Goal: Check status: Check status

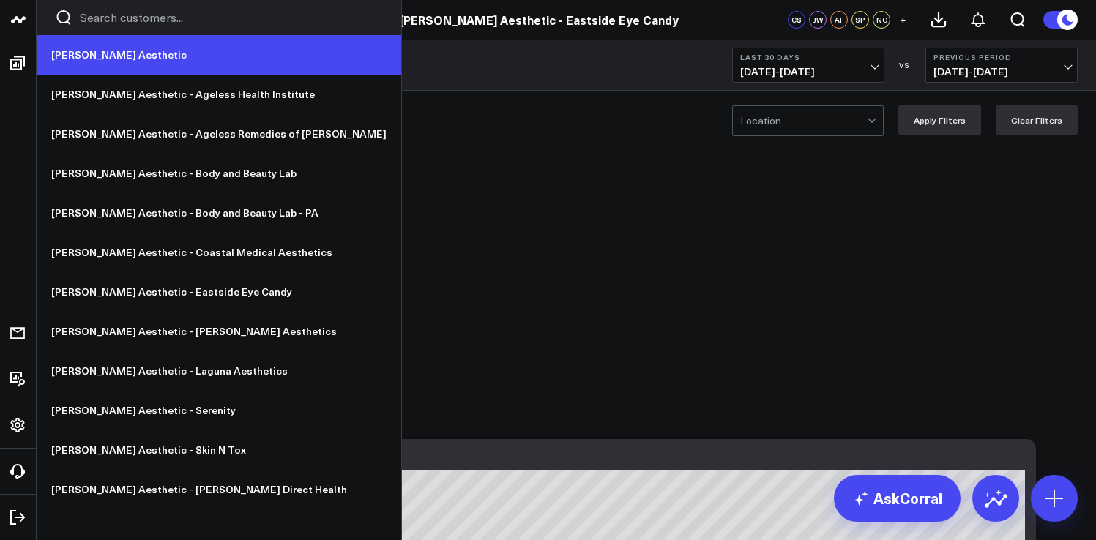
click at [81, 53] on link "[PERSON_NAME] Aesthetic" at bounding box center [219, 55] width 364 height 40
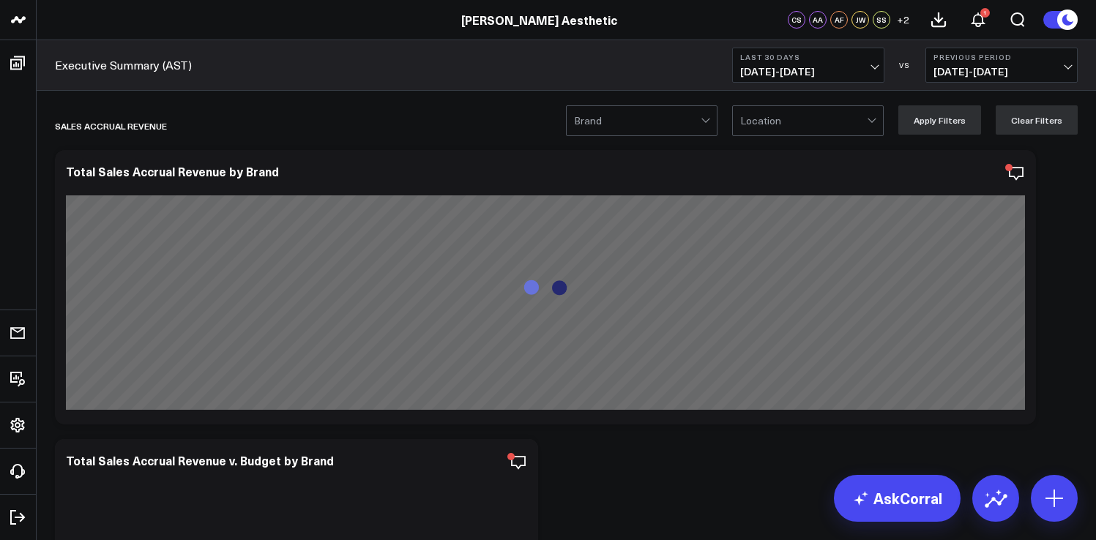
click at [817, 68] on span "08/24/25 - 09/22/25" at bounding box center [808, 72] width 136 height 12
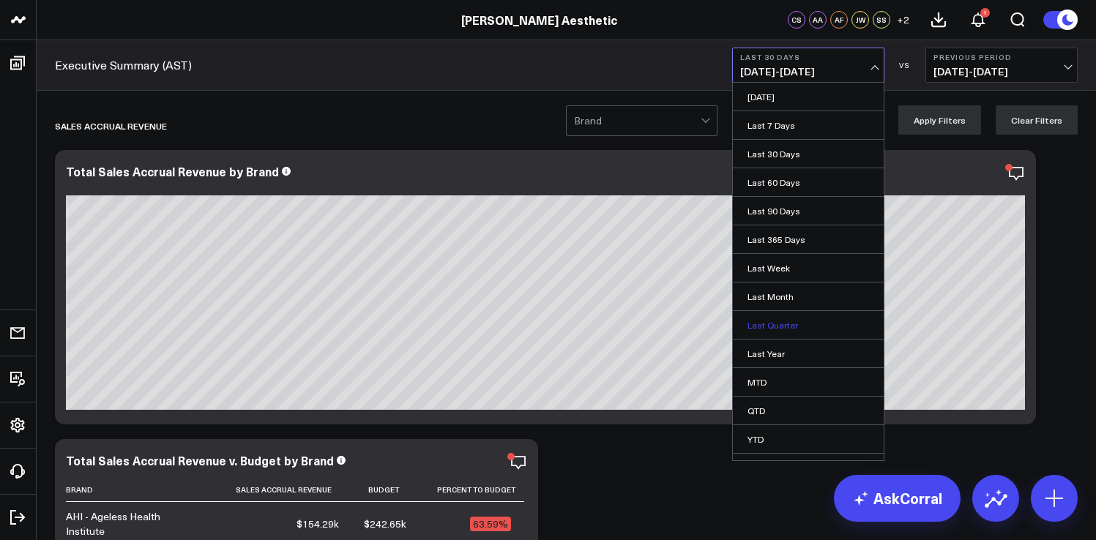
scroll to position [21, 0]
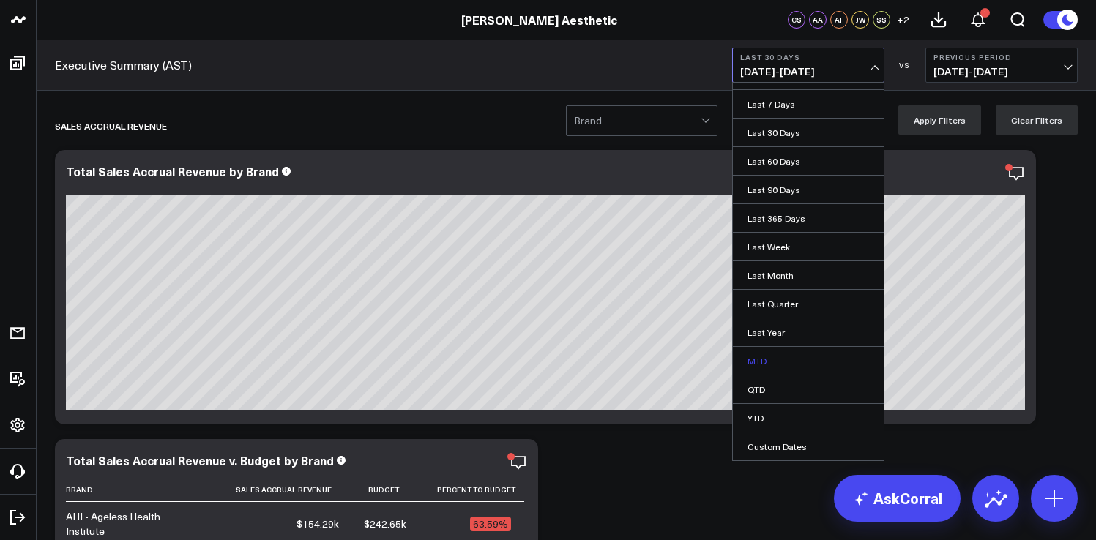
click at [762, 356] on link "MTD" at bounding box center [808, 361] width 151 height 28
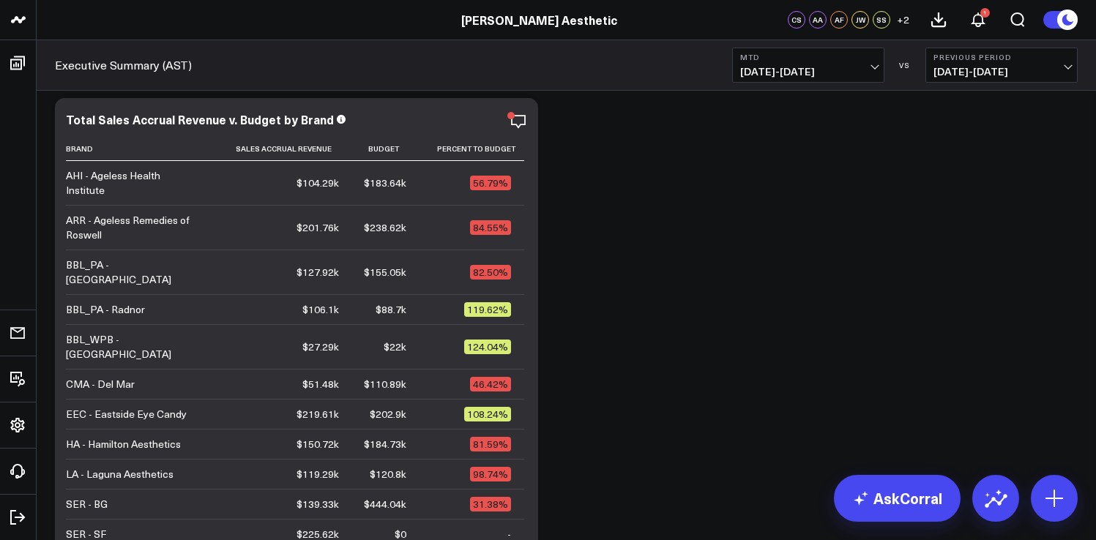
scroll to position [344, 0]
